Goal: Contribute content

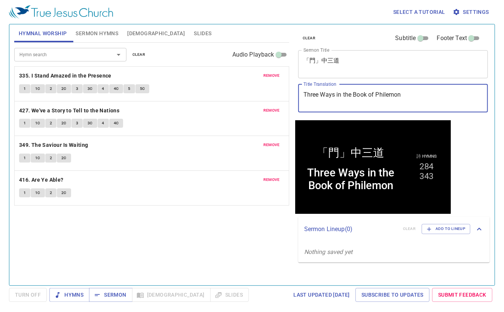
drag, startPoint x: 424, startPoint y: 92, endPoint x: 259, endPoint y: 78, distance: 165.2
click at [259, 78] on div "Hymnal Worship Sermon Hymns Bible Slides Hymn search Hymn search clear Audio Pl…" at bounding box center [252, 151] width 482 height 261
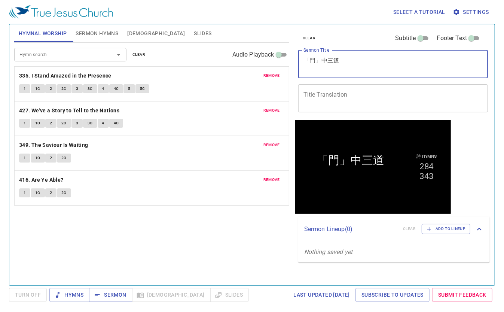
drag, startPoint x: 344, startPoint y: 61, endPoint x: 275, endPoint y: 64, distance: 69.0
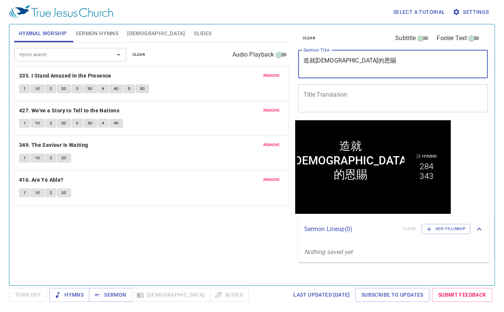
type textarea "造就[DEMOGRAPHIC_DATA]的恩賜"
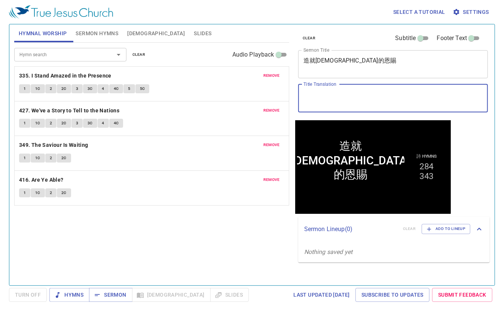
drag, startPoint x: 362, startPoint y: 91, endPoint x: 267, endPoint y: 97, distance: 94.5
click at [267, 97] on div "Hymnal Worship Sermon Hymns Bible Slides Hymn search Hymn search clear Audio Pl…" at bounding box center [252, 151] width 482 height 261
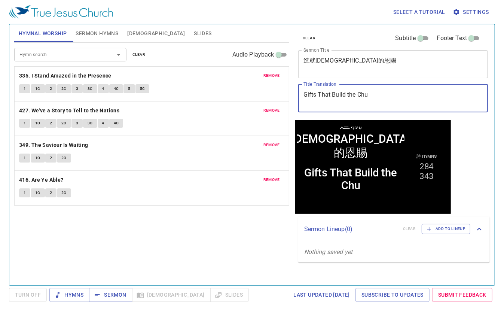
type textarea "Gifts That Build the Chur"
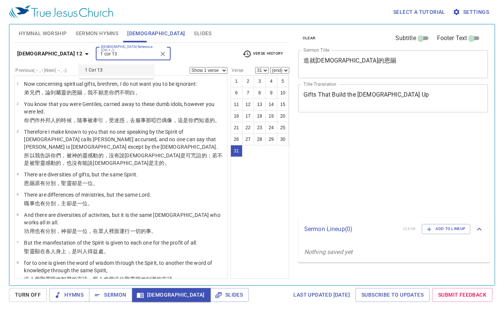
select select "31"
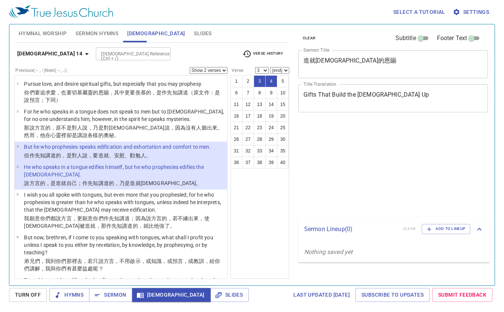
select select "2"
select select "3"
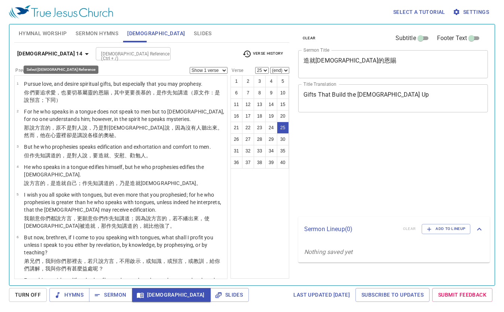
select select "25"
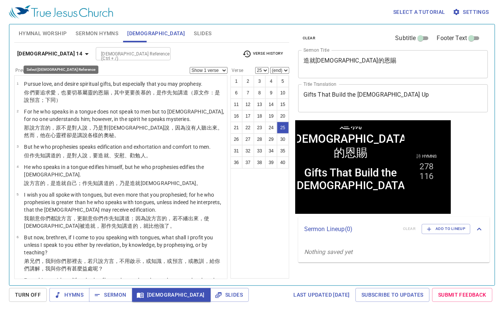
scroll to position [646, 0]
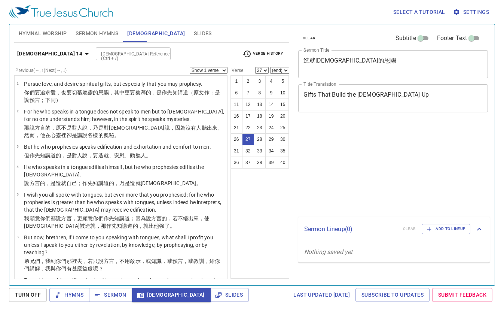
select select "27"
select select "35"
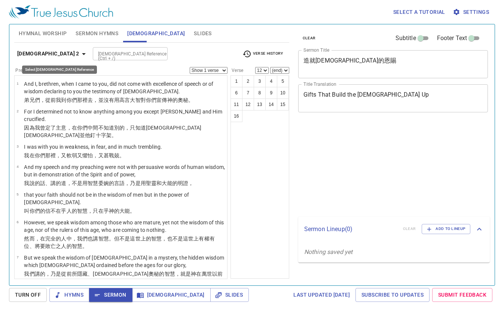
select select "12"
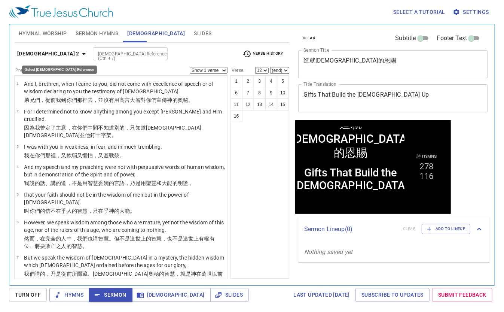
scroll to position [225, 0]
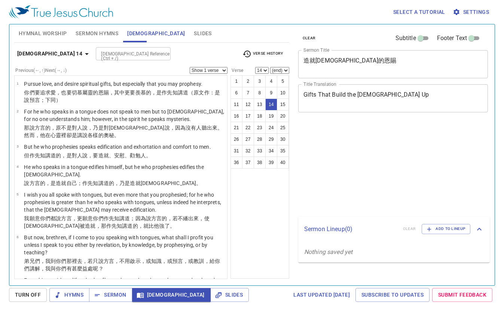
select select "14"
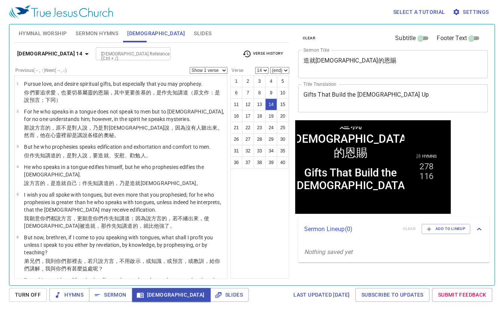
scroll to position [309, 0]
